Goal: Browse casually: Explore the website without a specific task or goal

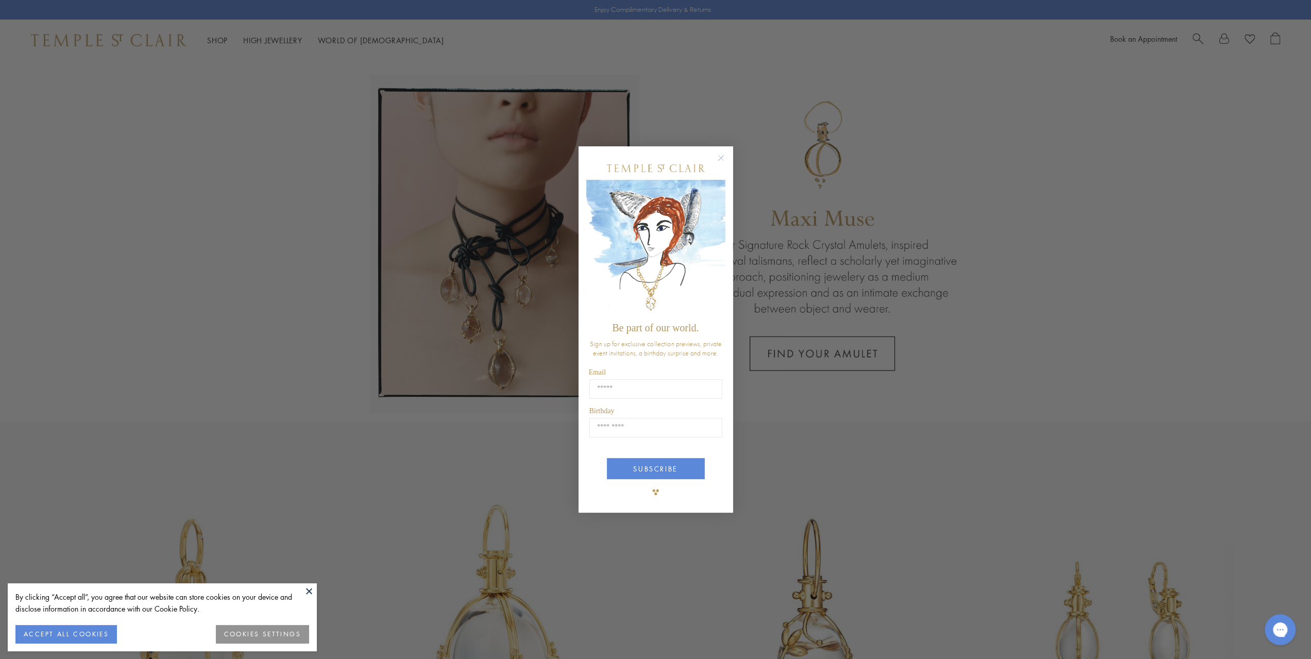
click at [718, 158] on circle "Close dialog" at bounding box center [720, 157] width 12 height 12
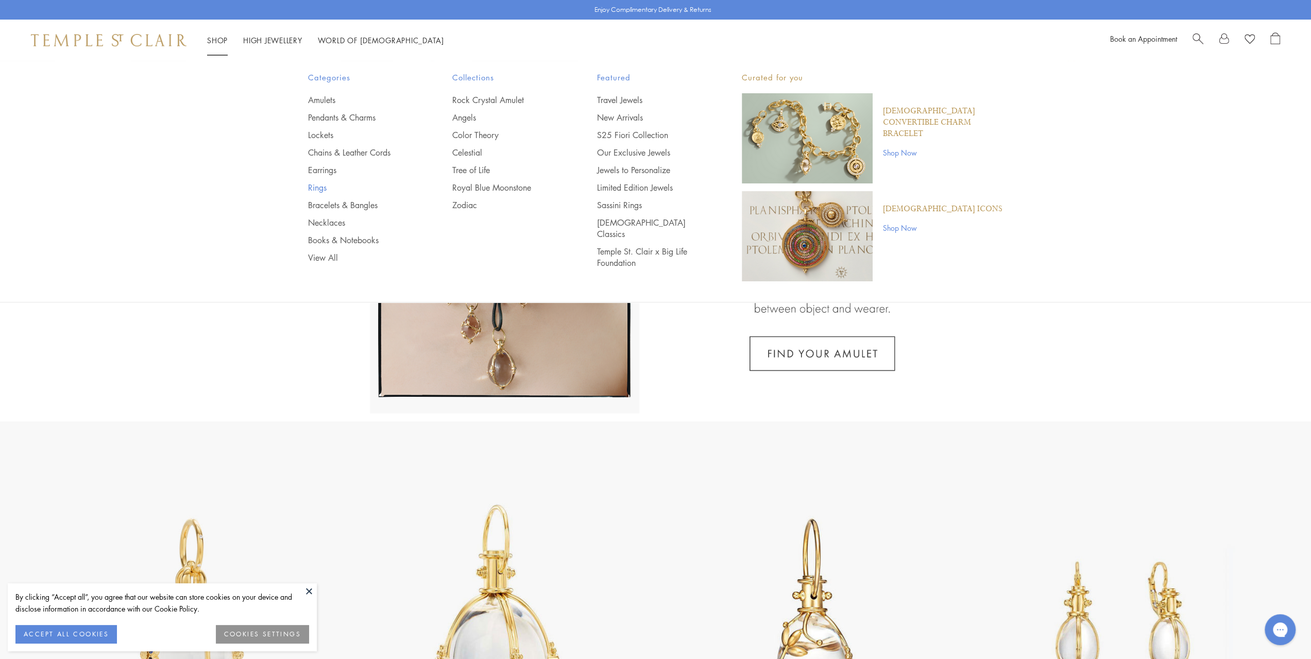
click at [311, 187] on link "Rings" at bounding box center [360, 187] width 104 height 11
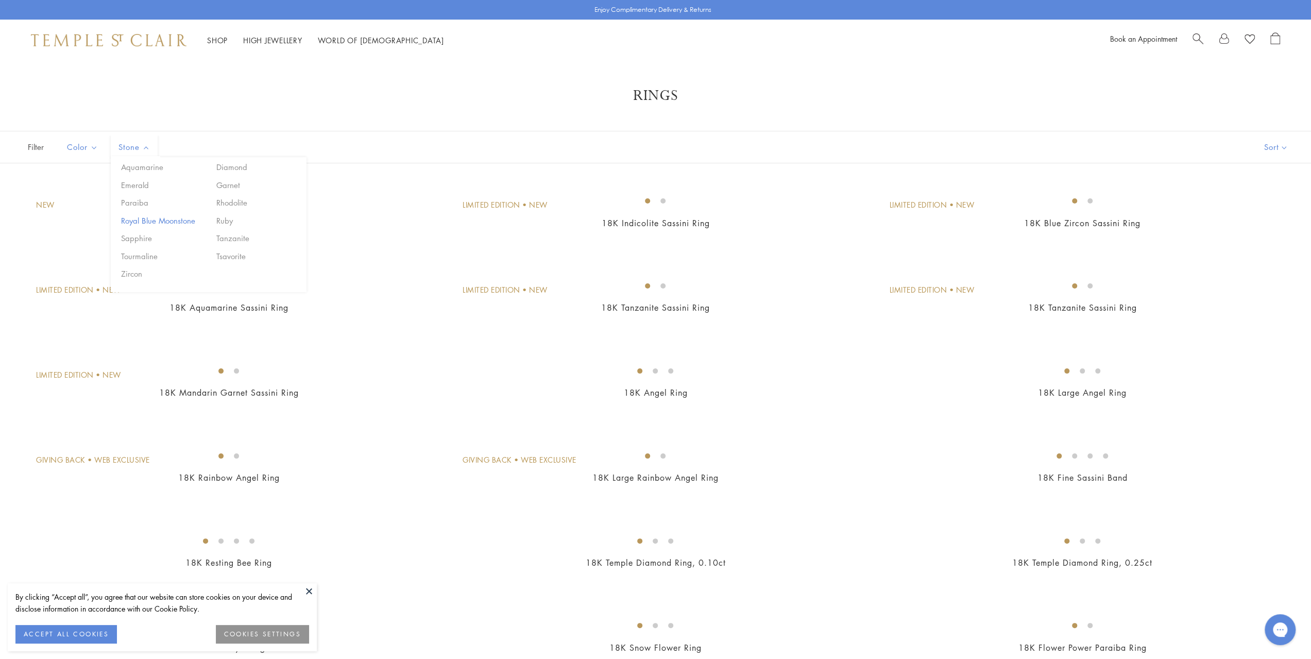
click at [158, 221] on button "Royal Blue Moonstone" at bounding box center [162, 221] width 88 height 12
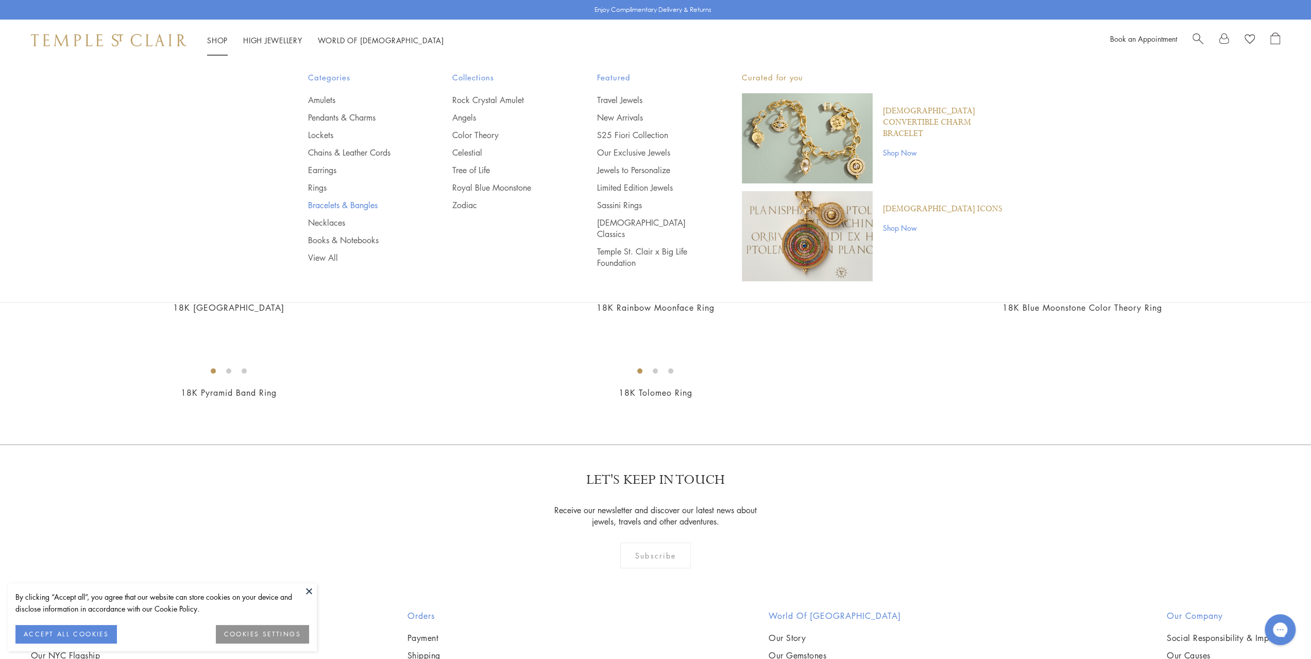
click at [325, 205] on link "Bracelets & Bangles" at bounding box center [360, 204] width 104 height 11
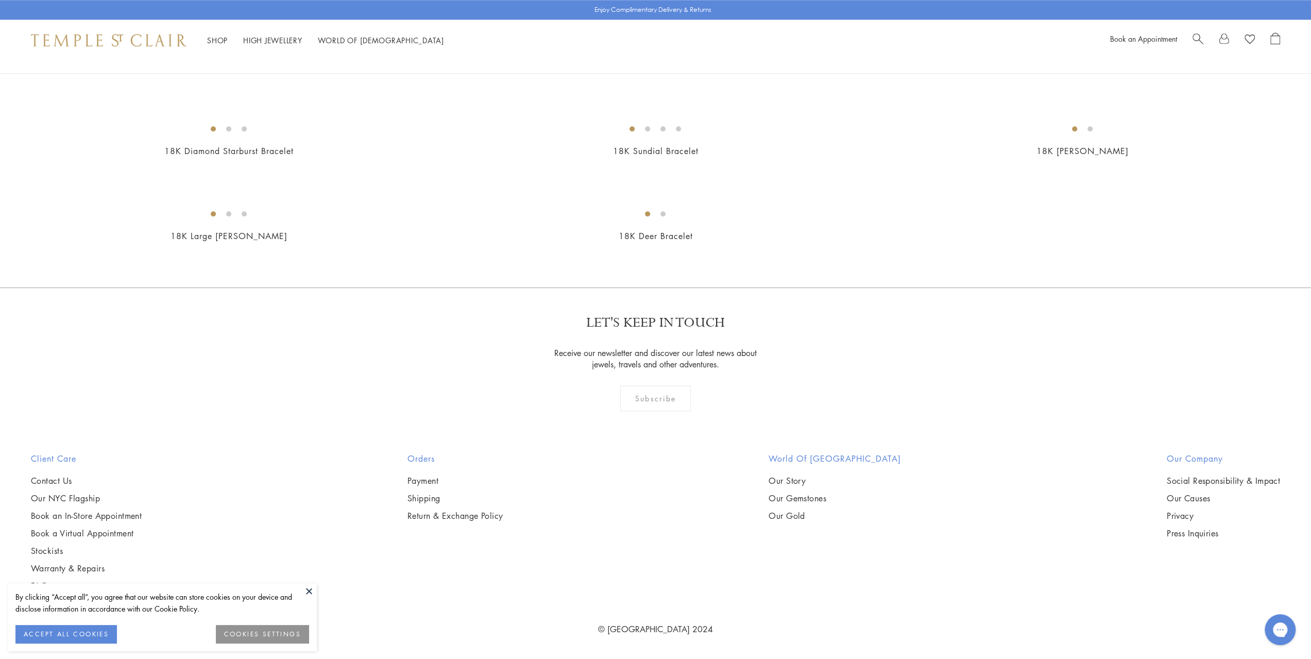
scroll to position [3914, 0]
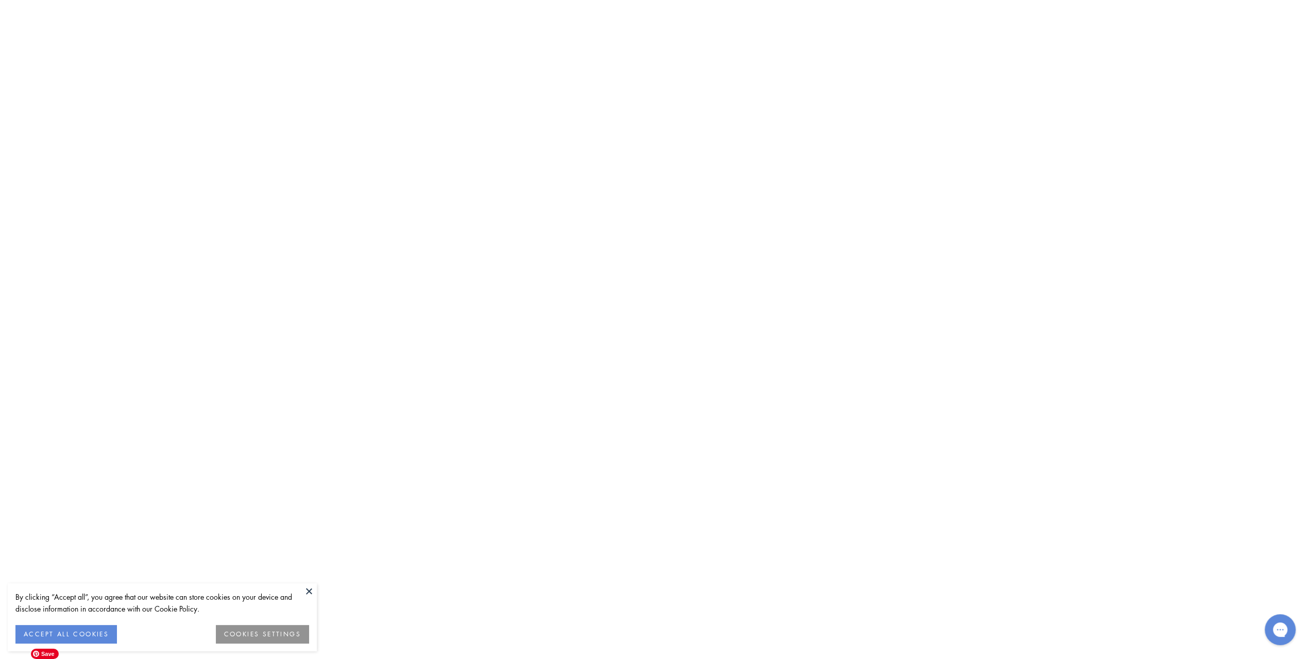
click at [0, 0] on img at bounding box center [0, 0] width 0 height 0
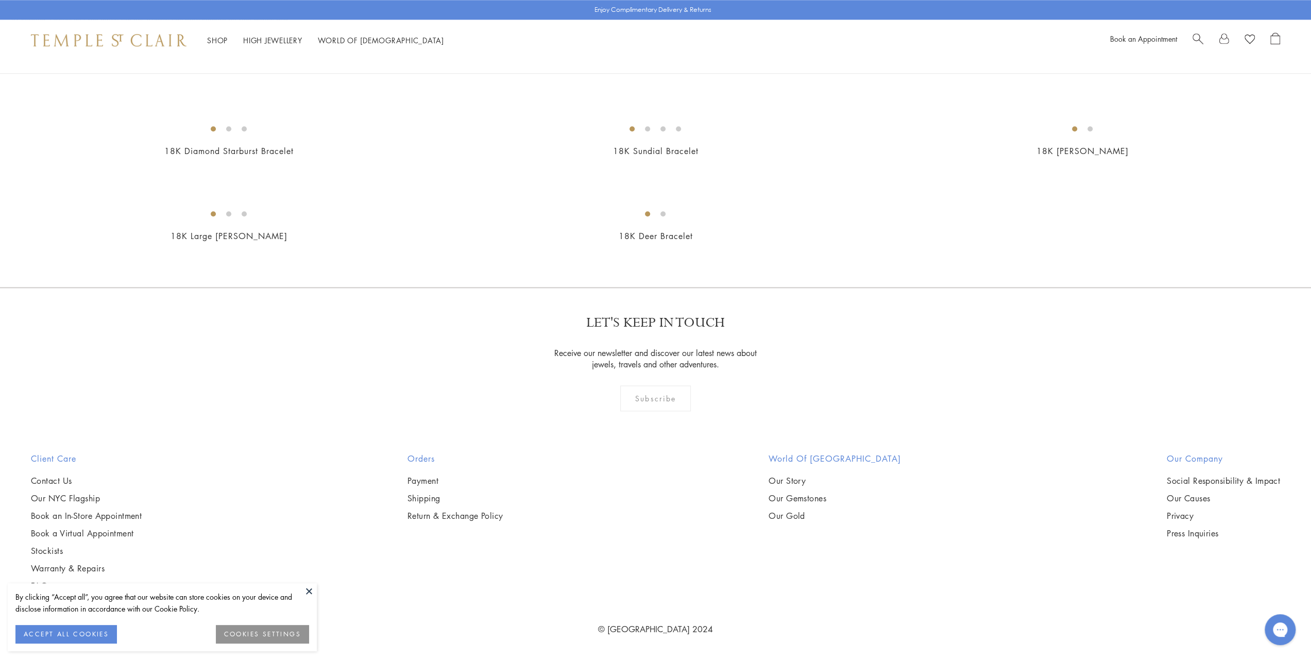
scroll to position [3646, 0]
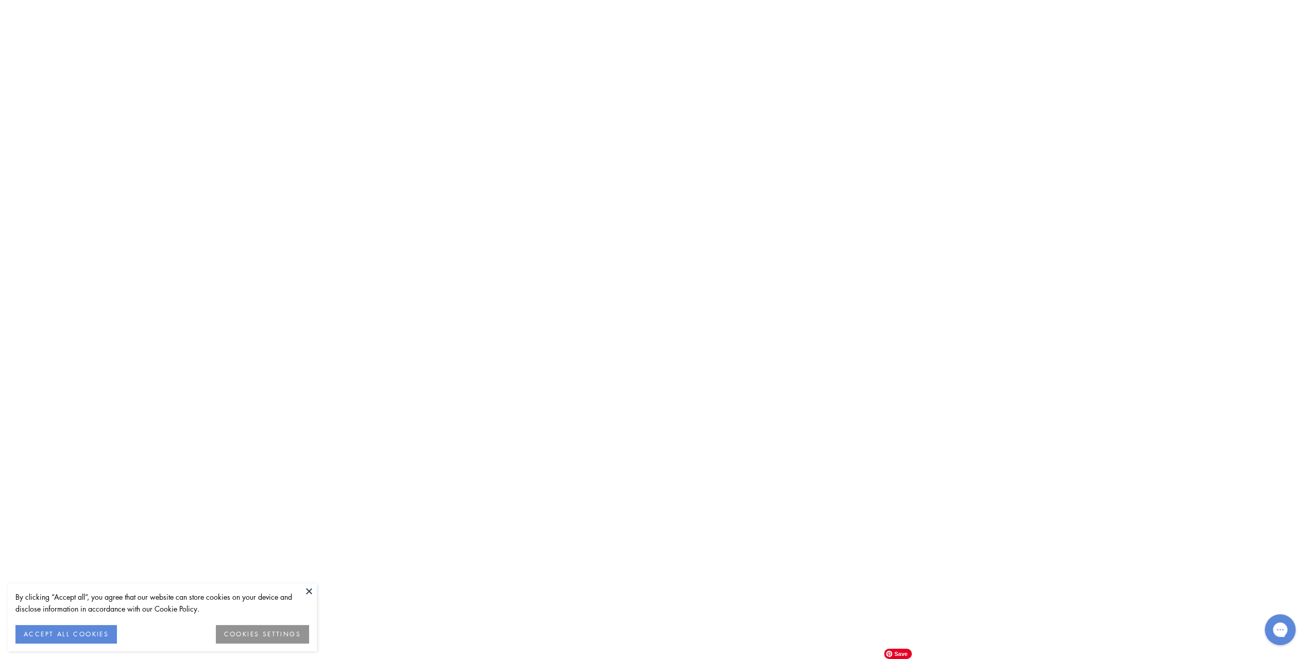
click at [0, 0] on img at bounding box center [0, 0] width 0 height 0
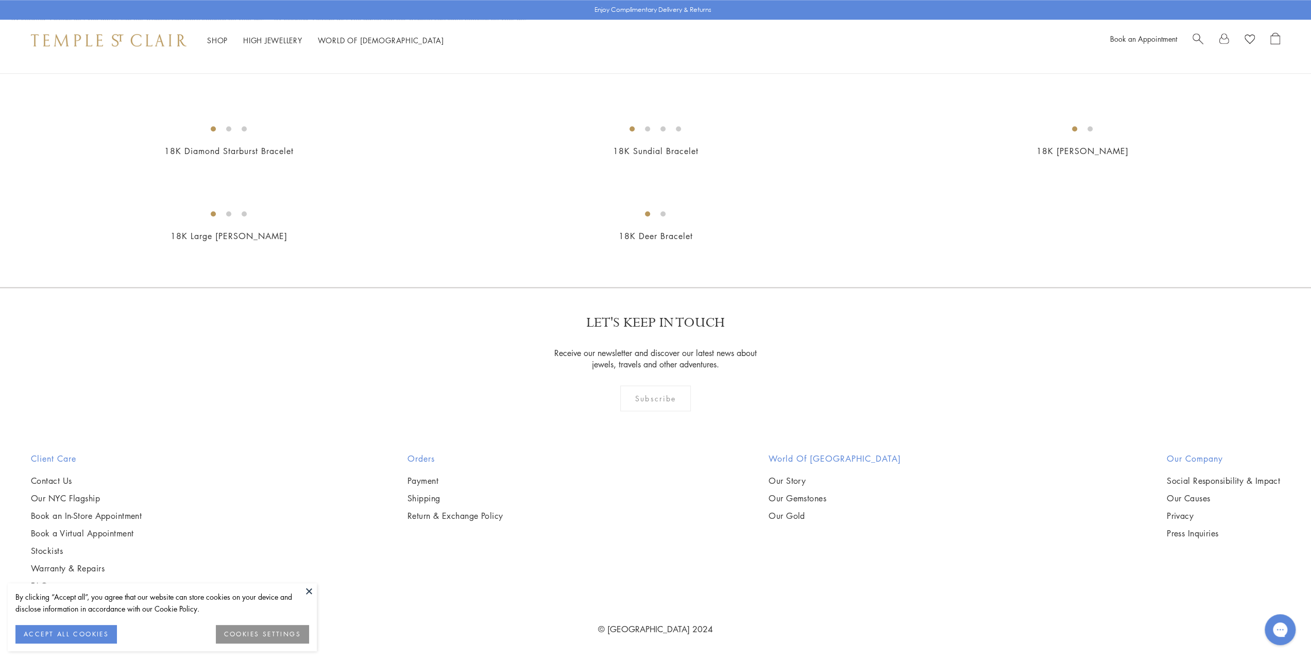
click at [145, 45] on img at bounding box center [109, 40] width 156 height 12
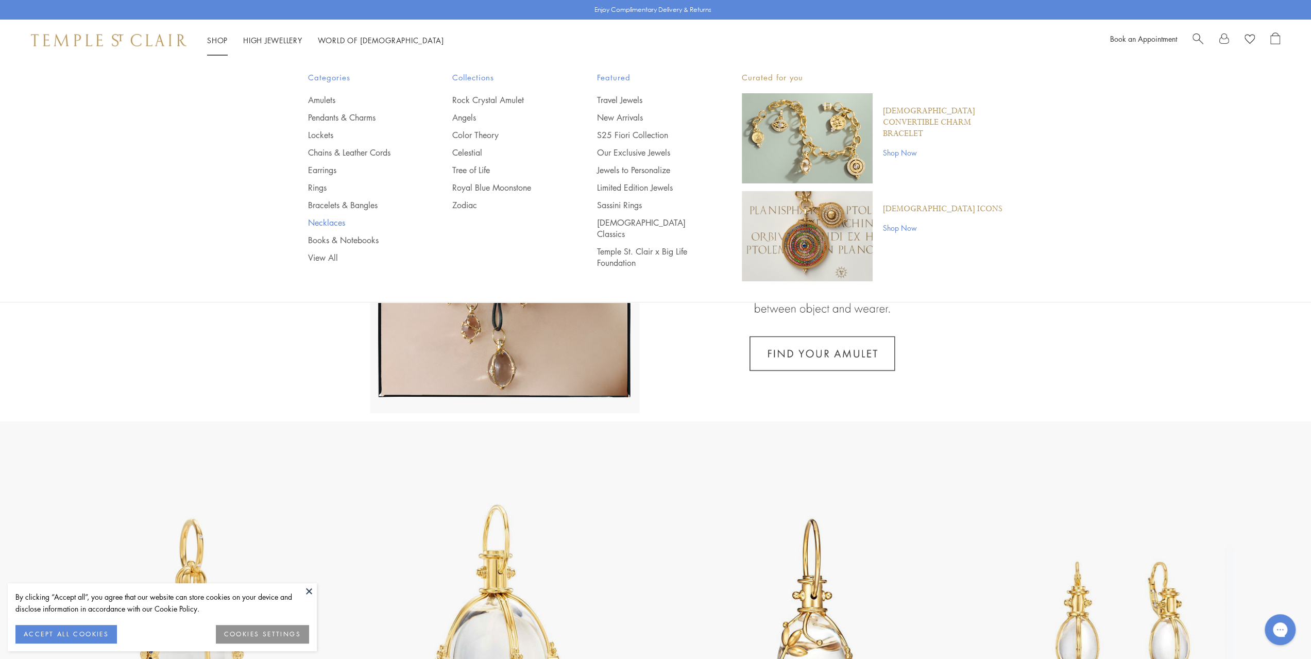
click at [342, 220] on link "Necklaces" at bounding box center [360, 222] width 104 height 11
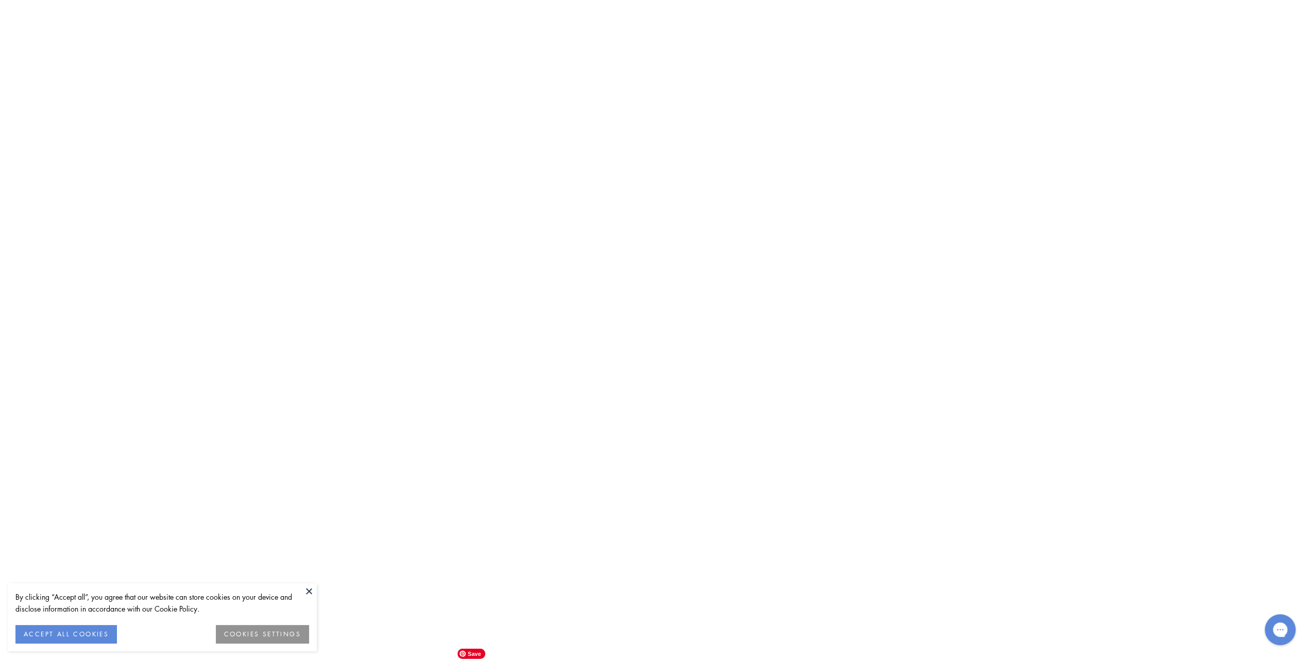
scroll to position [7158, 0]
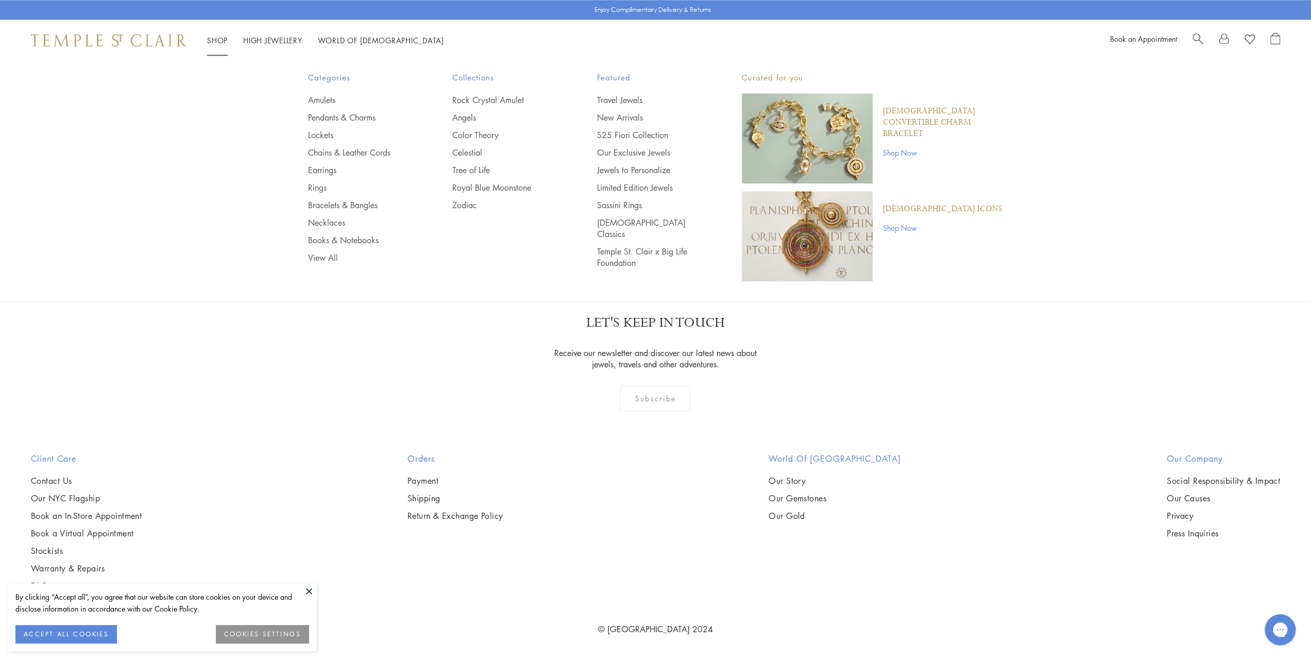
click at [225, 41] on link "Shop Shop" at bounding box center [217, 40] width 21 height 10
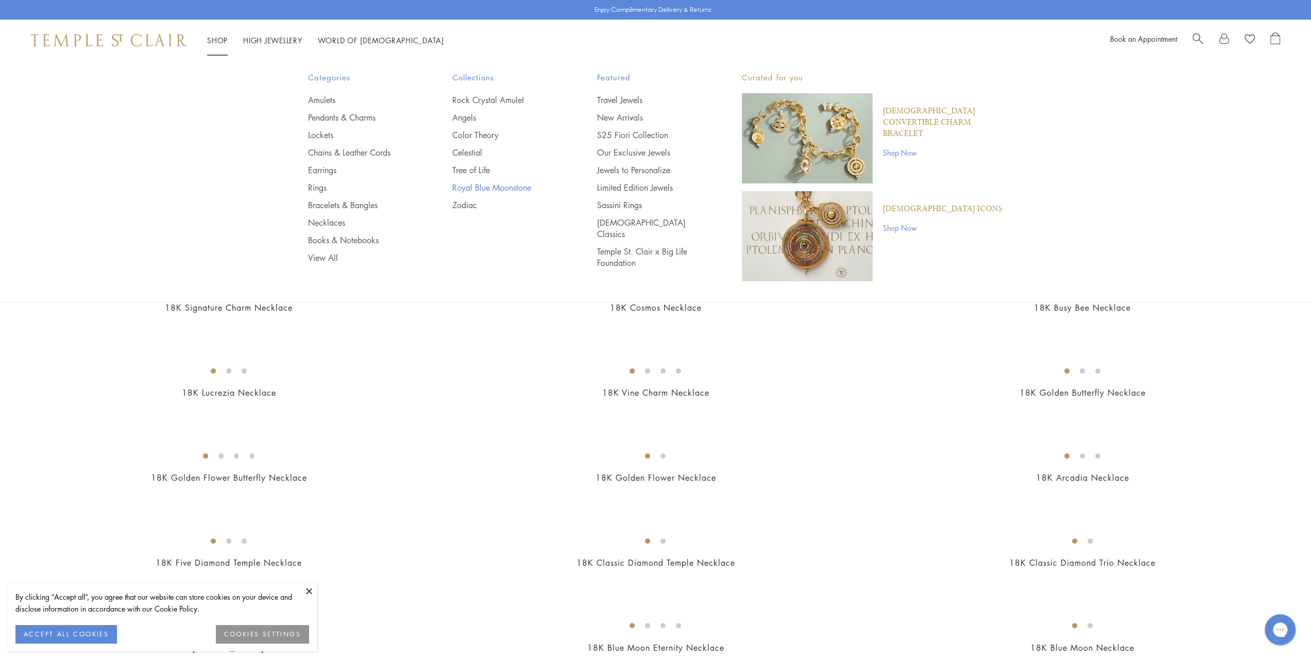
click at [459, 188] on link "Royal Blue Moonstone" at bounding box center [504, 187] width 104 height 11
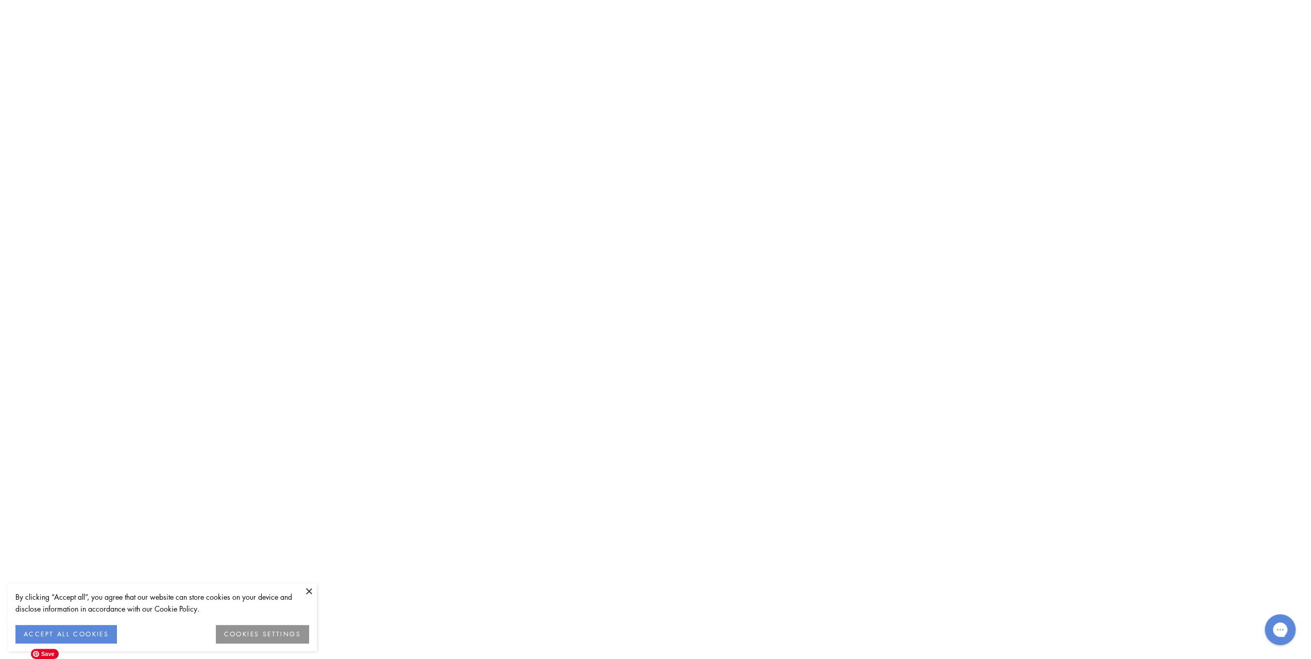
scroll to position [7930, 0]
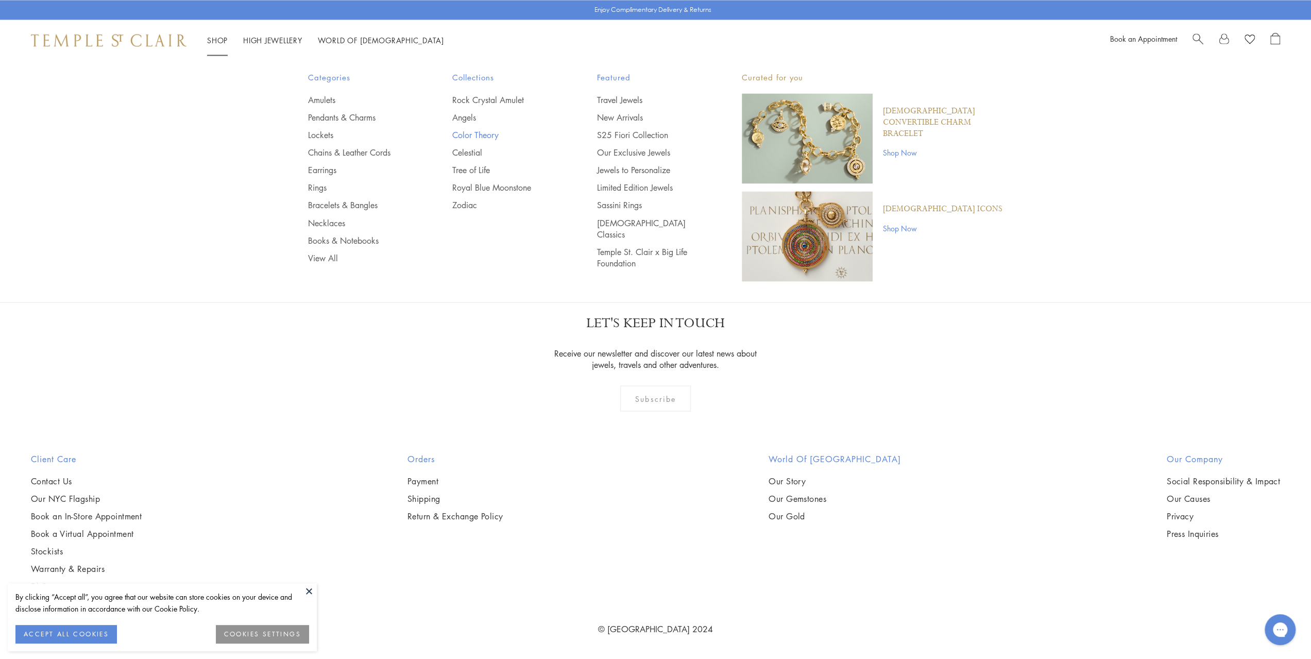
click at [457, 135] on link "Color Theory" at bounding box center [504, 134] width 104 height 11
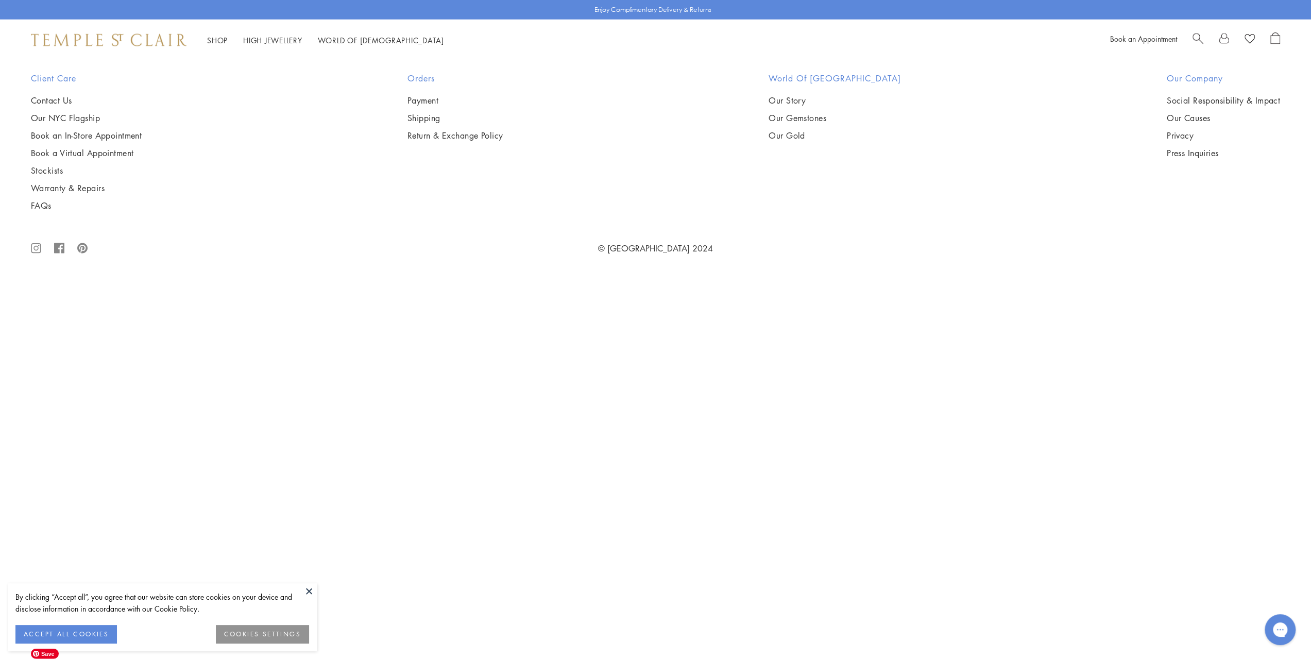
scroll to position [2729, 0]
click at [0, 0] on img at bounding box center [0, 0] width 0 height 0
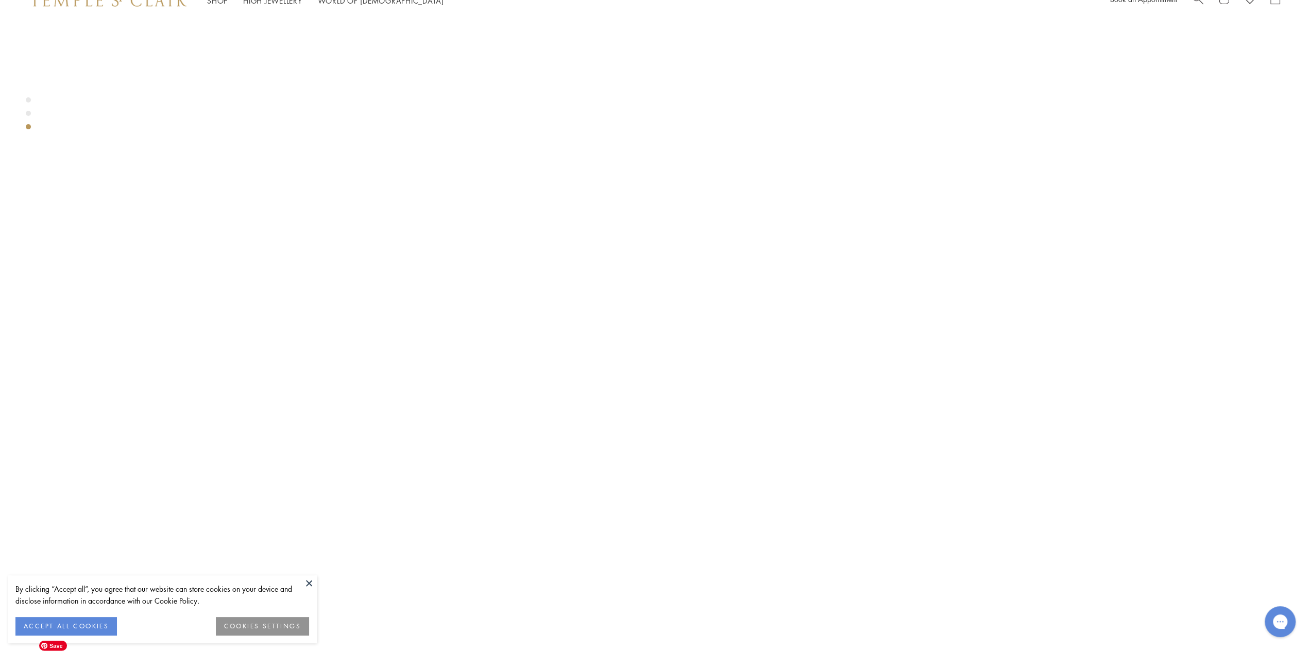
scroll to position [2687, 0]
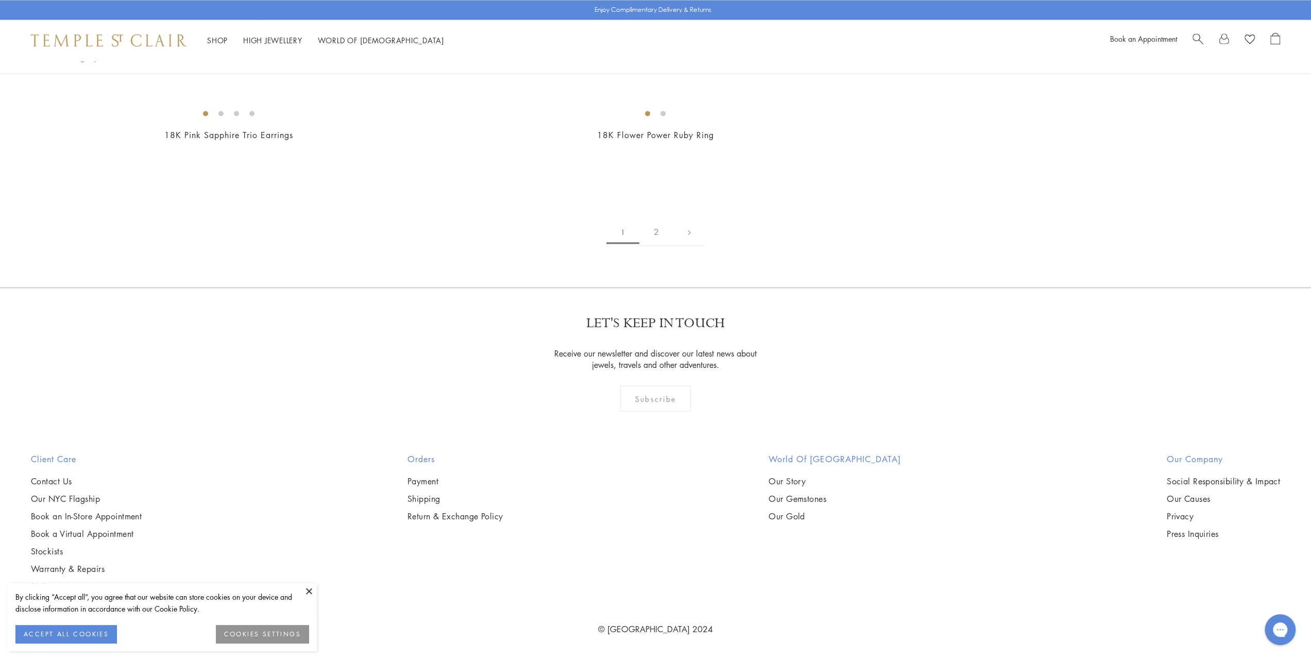
scroll to position [3697, 0]
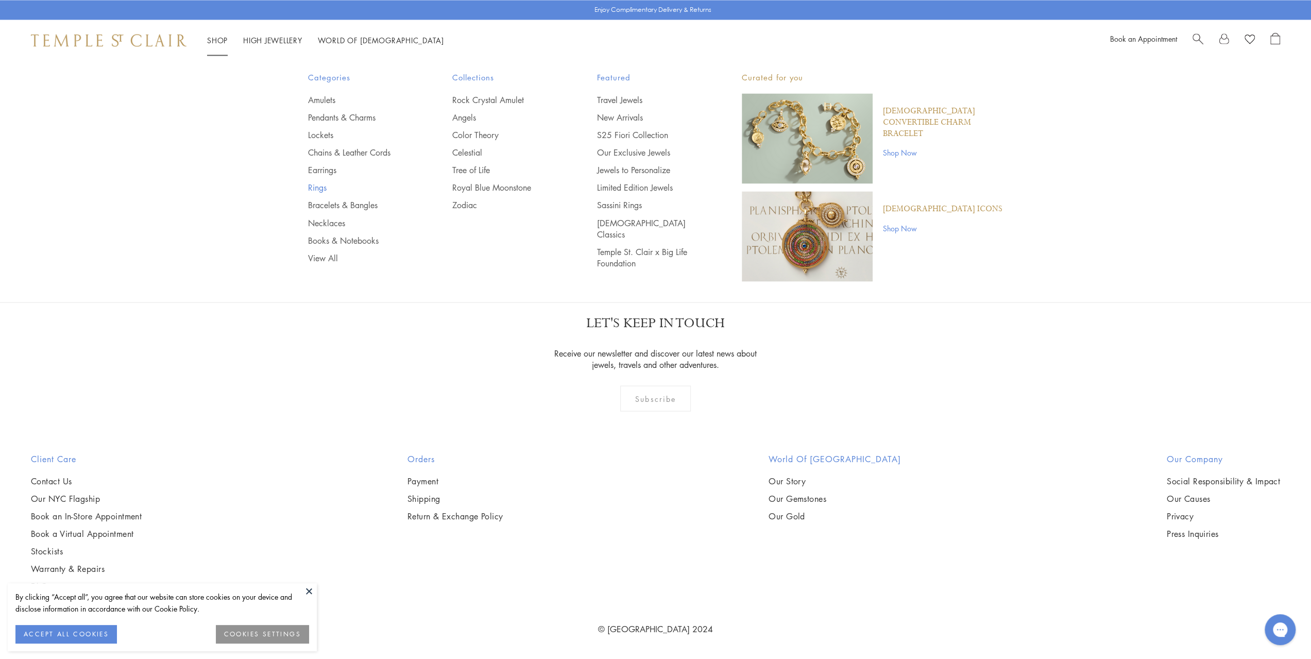
click at [320, 191] on link "Rings" at bounding box center [360, 187] width 104 height 11
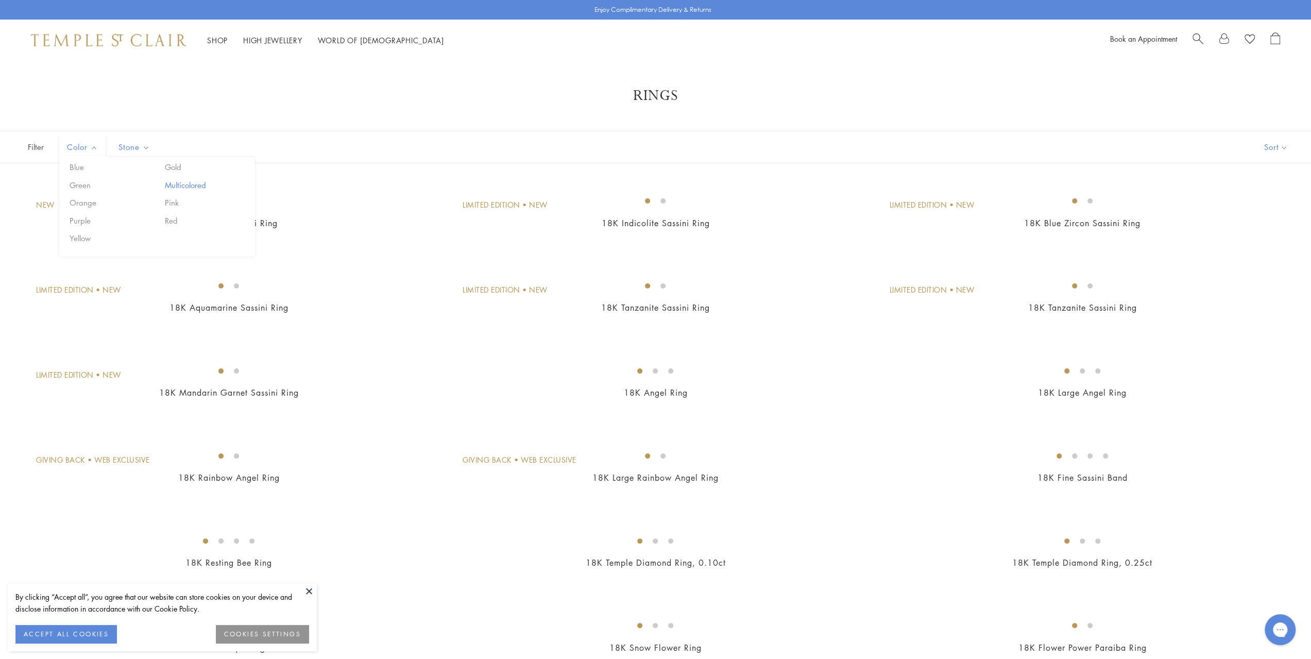
click at [173, 184] on button "Multicolored" at bounding box center [206, 185] width 88 height 12
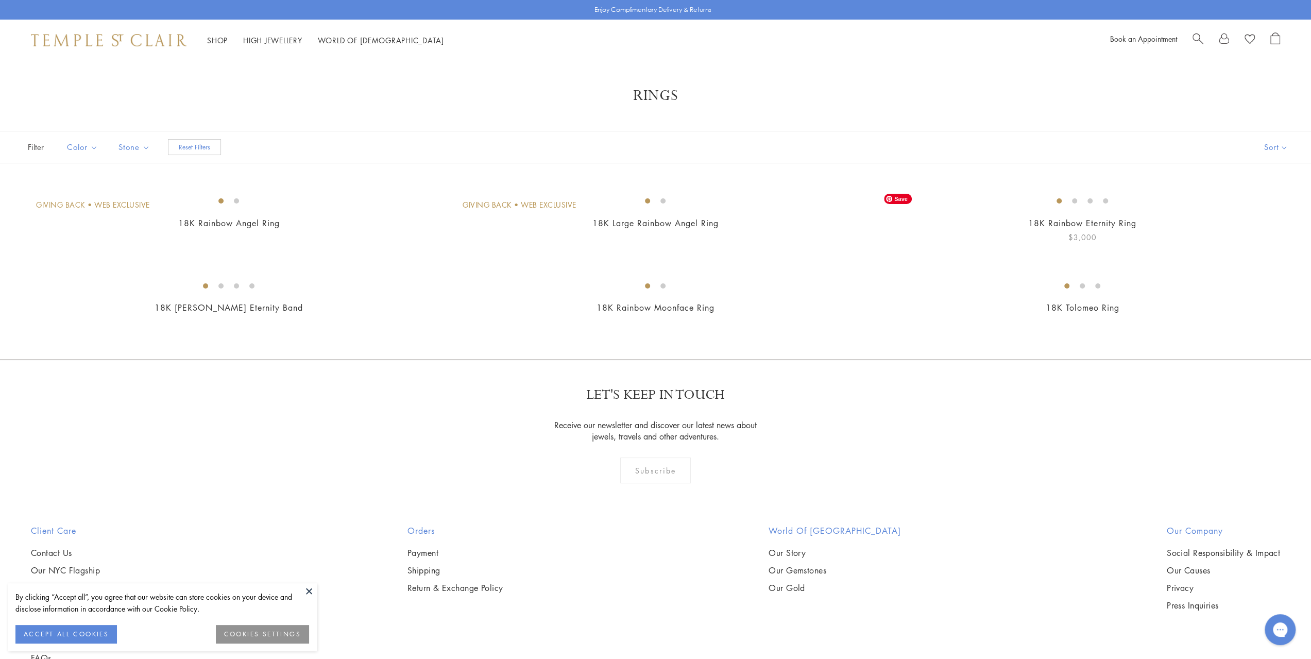
click at [0, 0] on img at bounding box center [0, 0] width 0 height 0
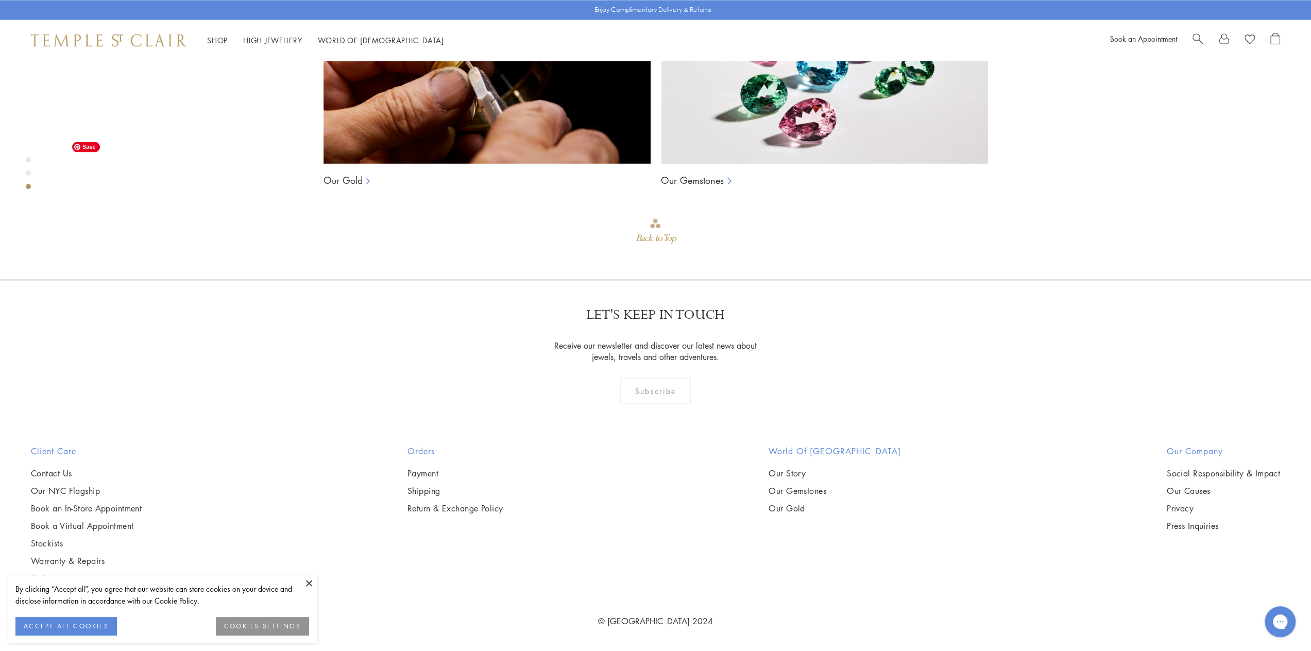
scroll to position [1915, 0]
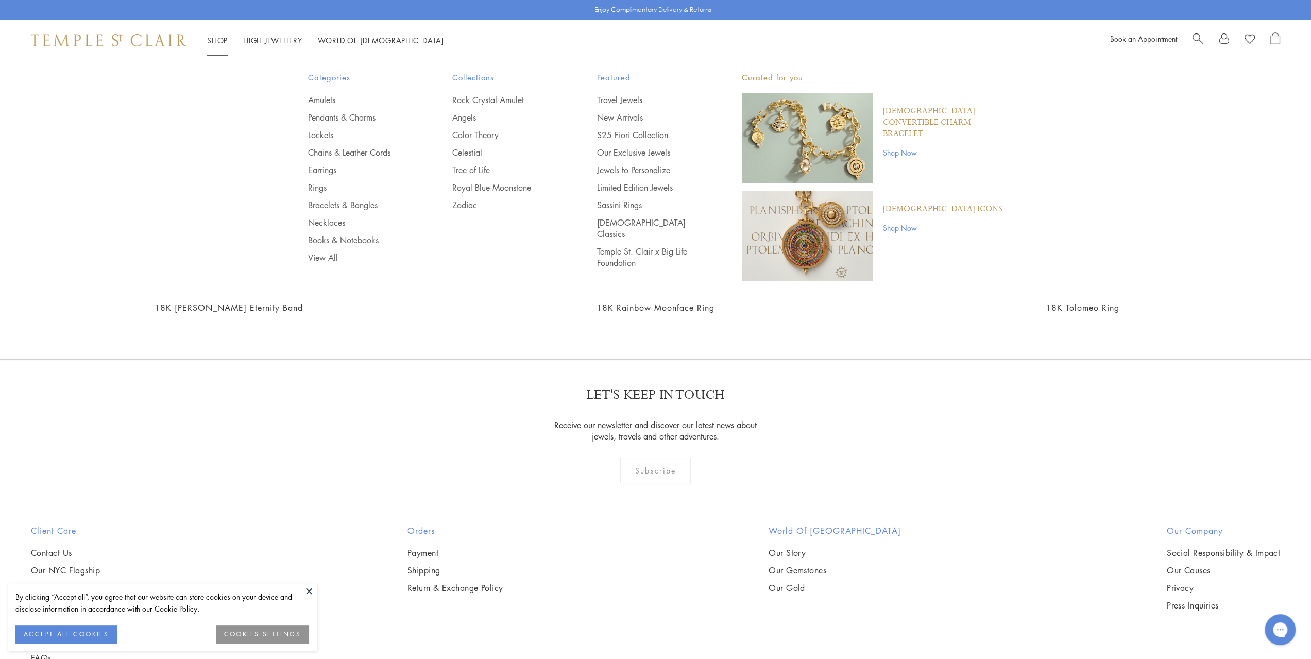
click at [123, 45] on img at bounding box center [109, 40] width 156 height 12
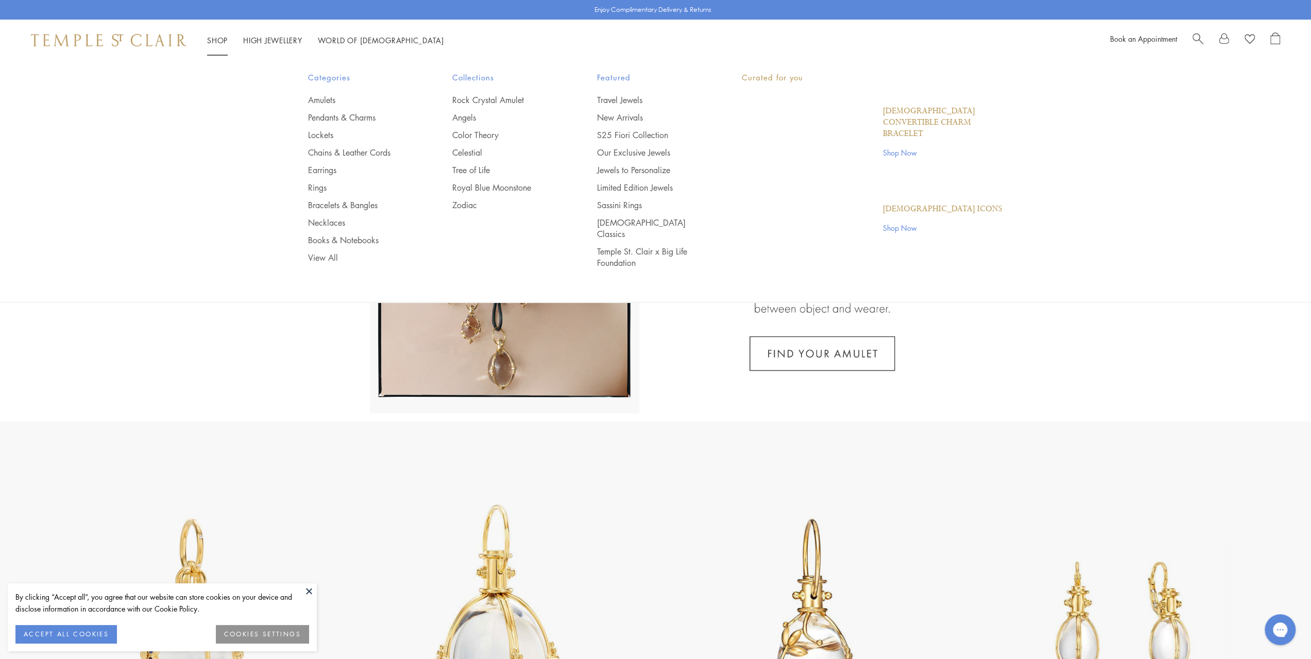
click at [219, 37] on link "Shop Shop" at bounding box center [217, 40] width 21 height 10
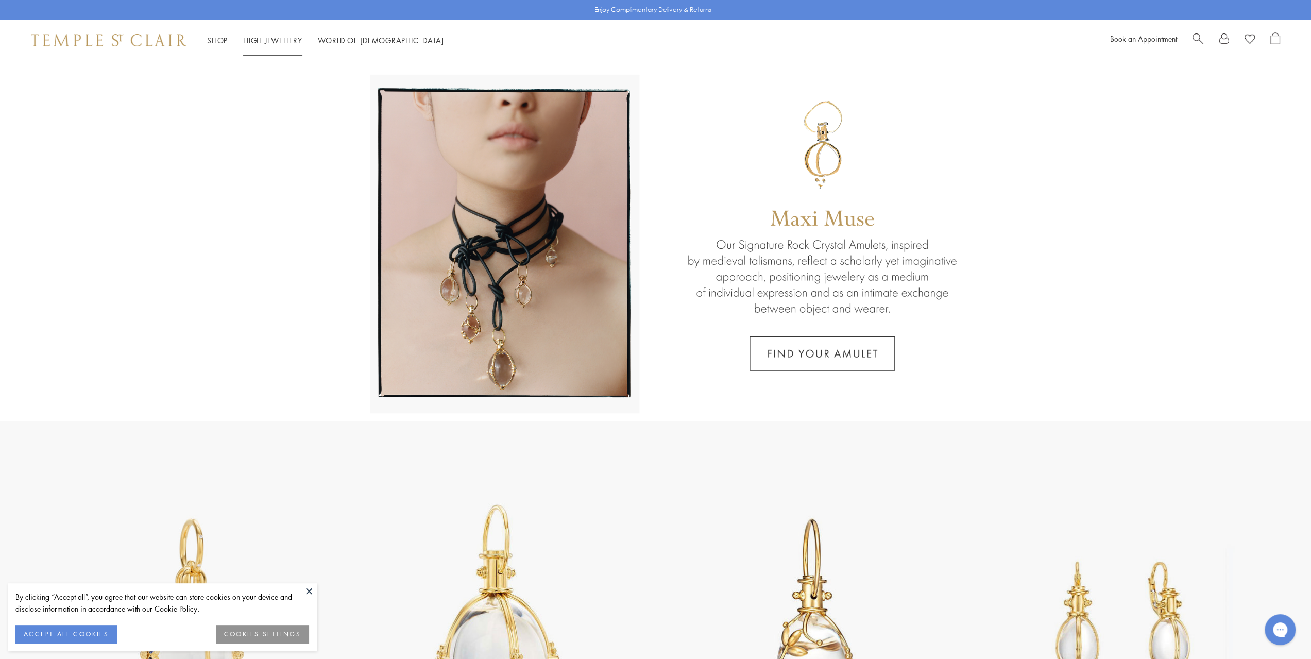
click at [282, 38] on link "High Jewellery High Jewellery" at bounding box center [272, 40] width 59 height 10
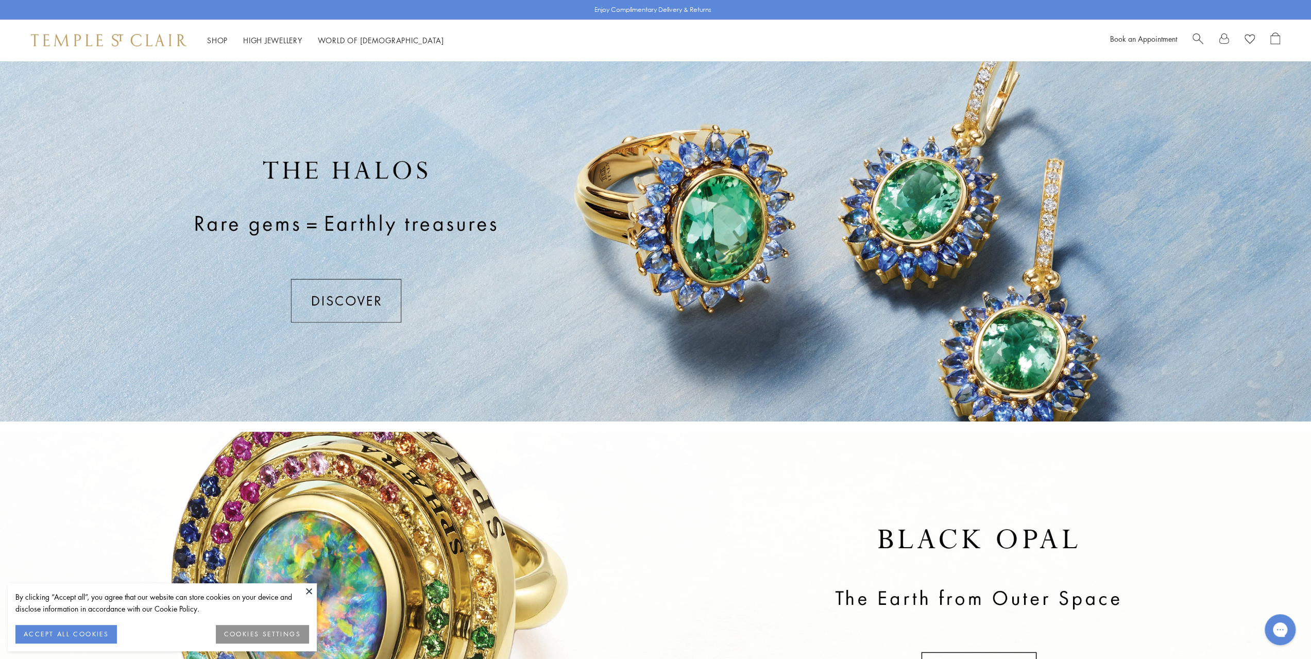
click at [320, 300] on div at bounding box center [655, 241] width 1311 height 360
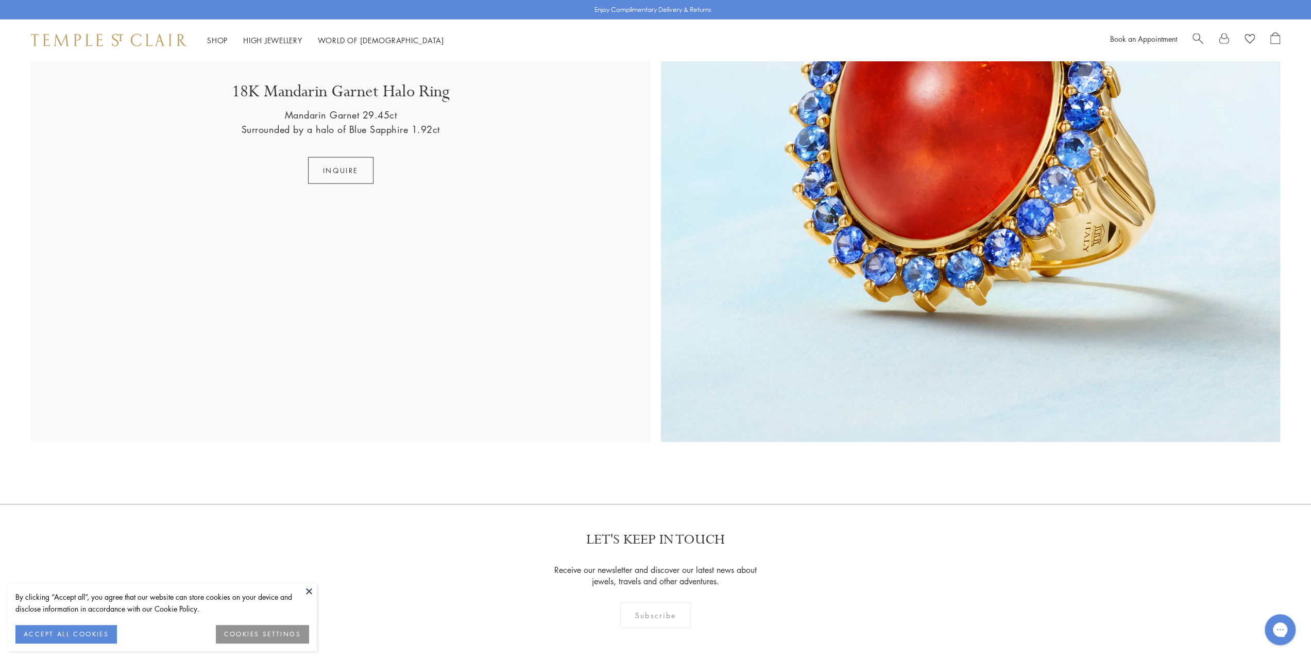
scroll to position [2405, 0]
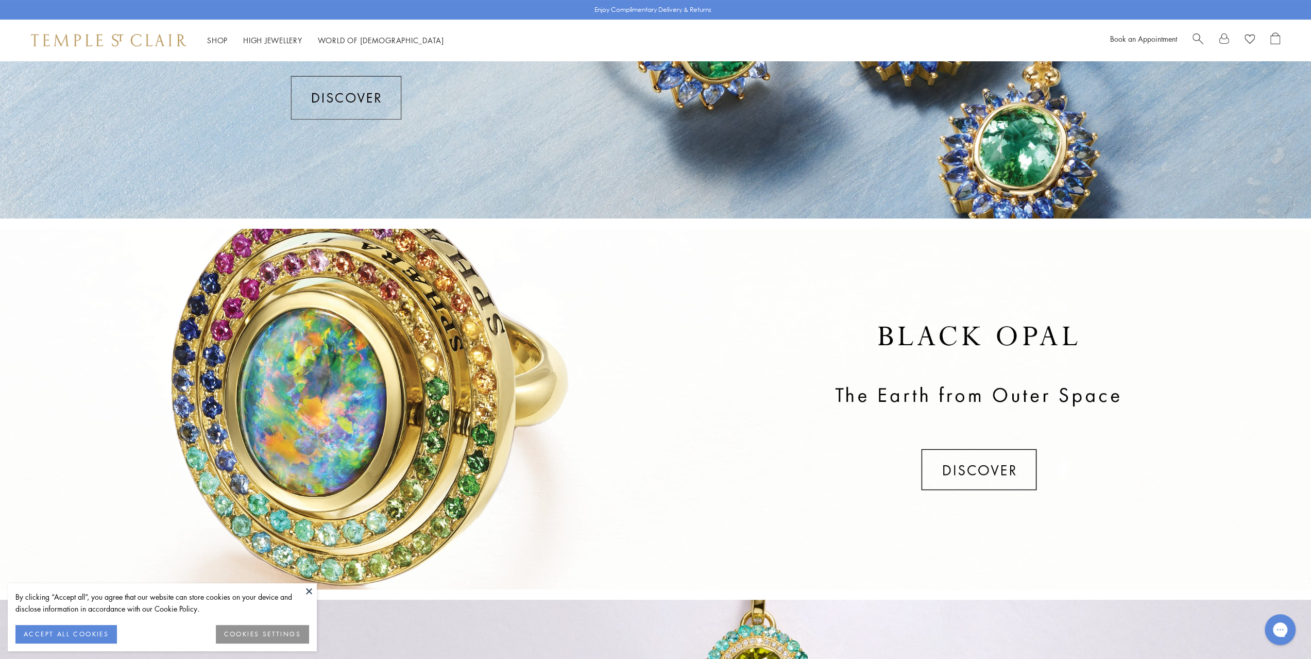
scroll to position [206, 0]
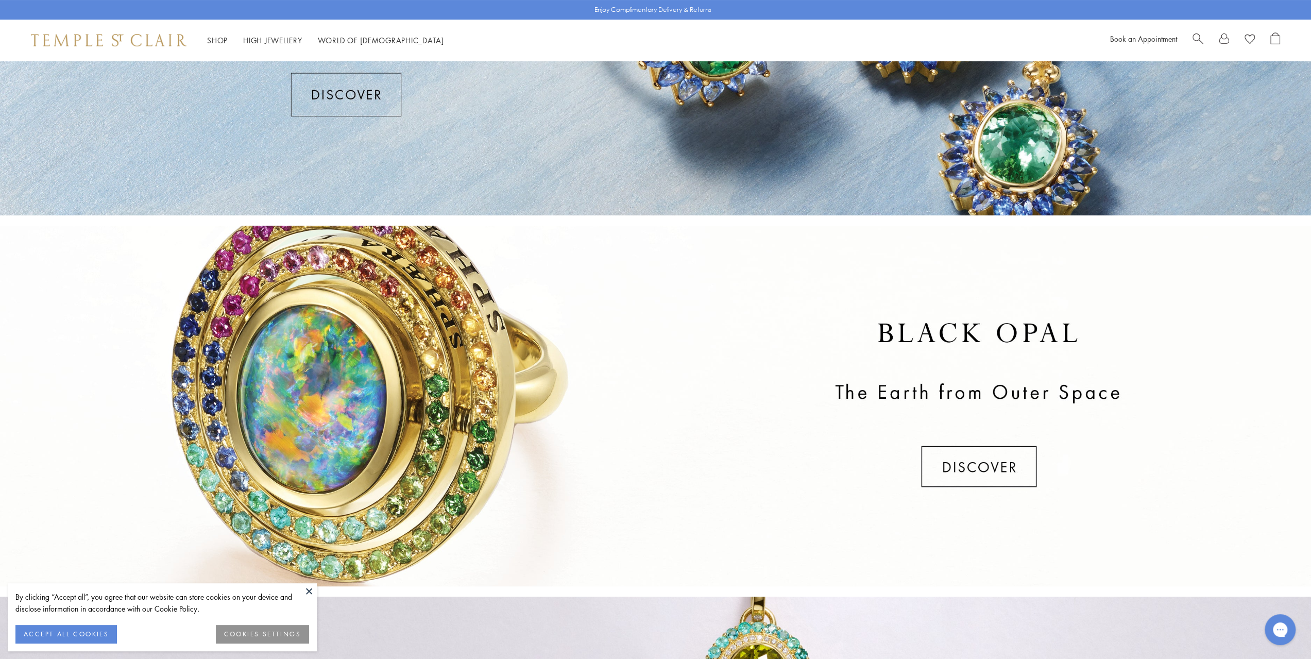
click at [990, 461] on div at bounding box center [655, 406] width 1311 height 360
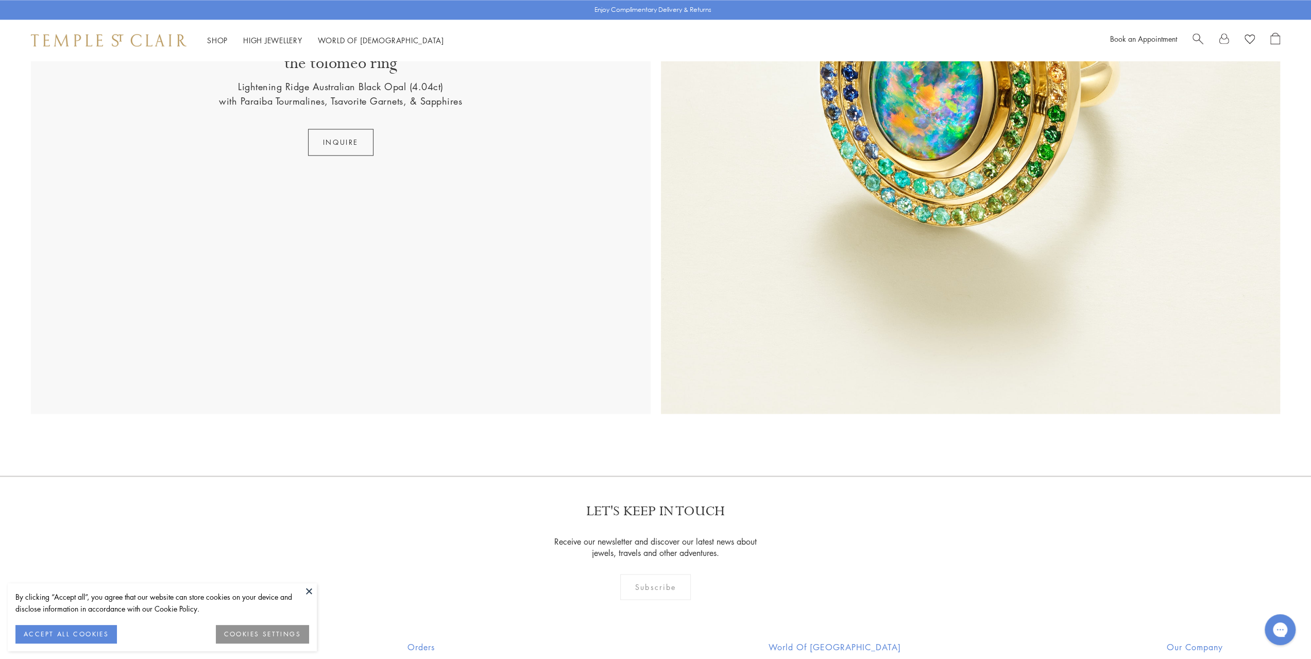
scroll to position [1475, 0]
